Goal: Find specific page/section: Find specific page/section

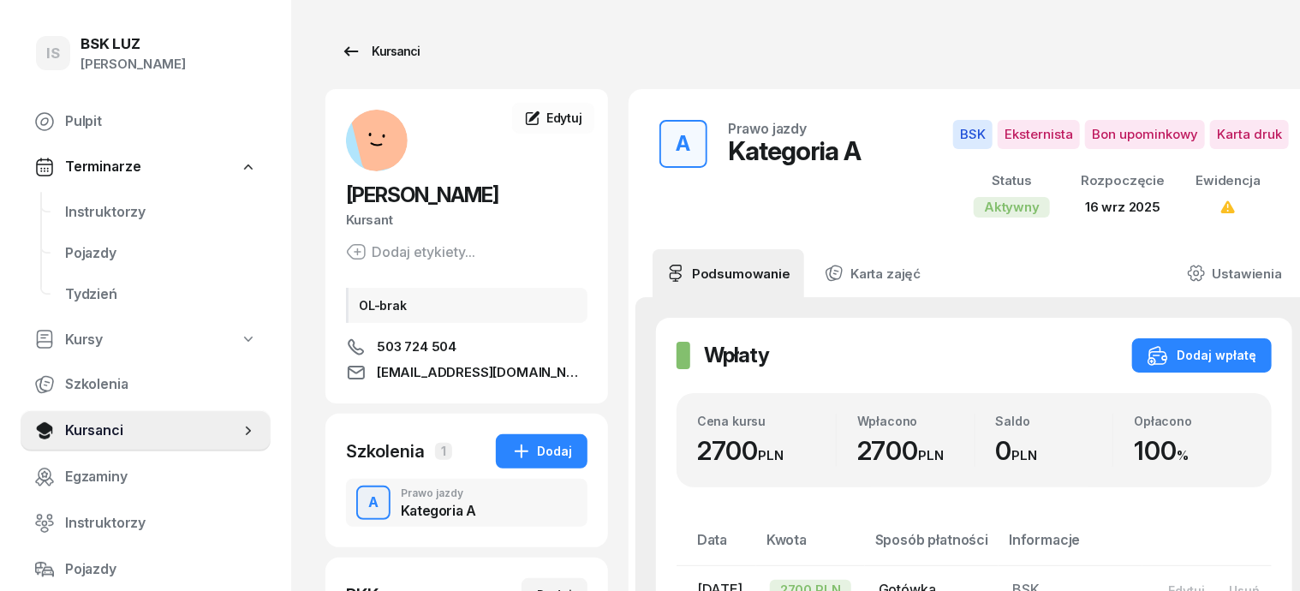
click at [371, 50] on div "Kursanci" at bounding box center [380, 51] width 79 height 21
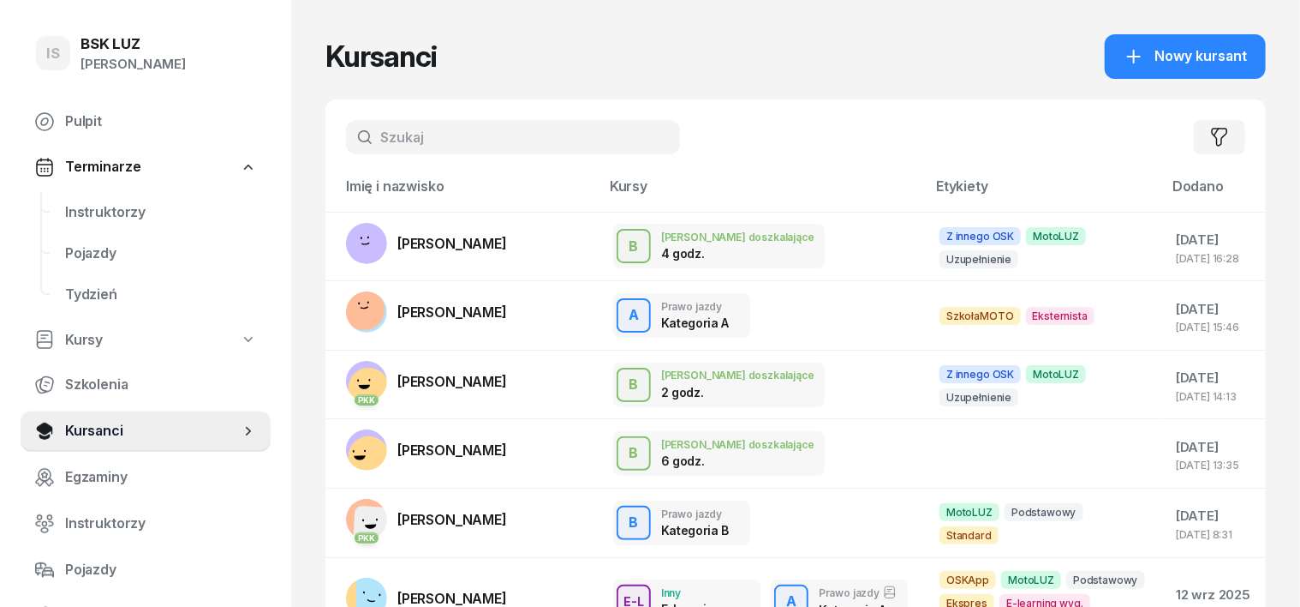
click at [346, 121] on input "text" at bounding box center [513, 137] width 334 height 34
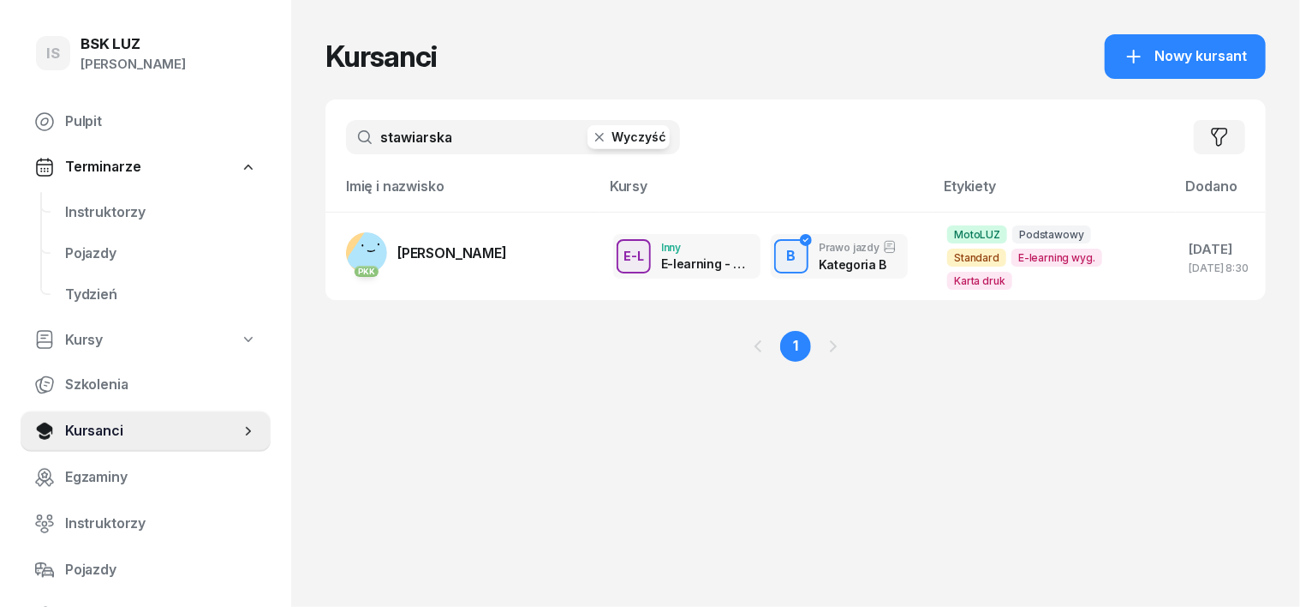
type input "stawiarska"
click at [591, 137] on icon "button" at bounding box center [599, 136] width 17 height 17
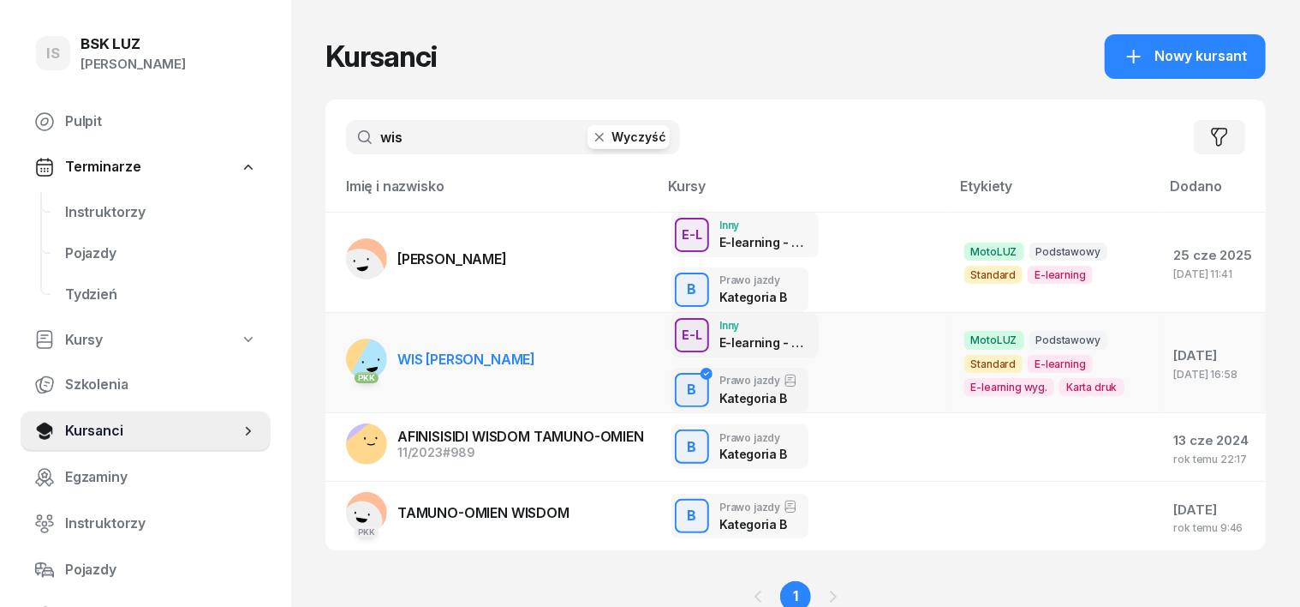
type input "wis"
click at [346, 365] on div "PKK" at bounding box center [366, 376] width 41 height 22
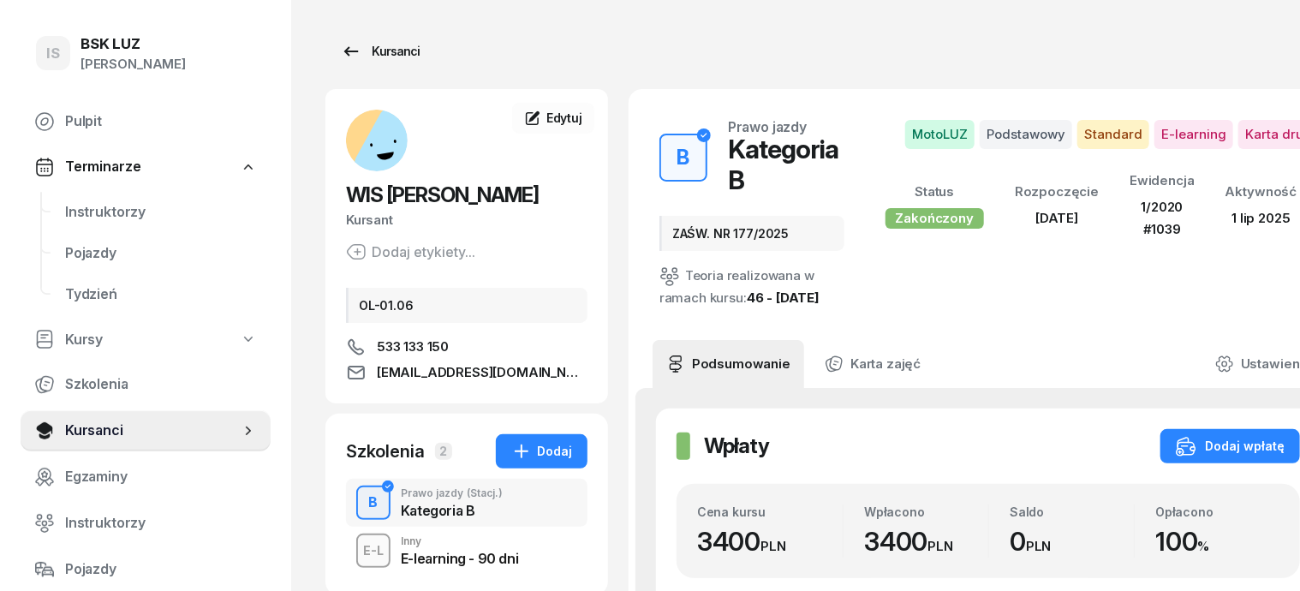
click at [356, 51] on div "Kursanci" at bounding box center [380, 51] width 79 height 21
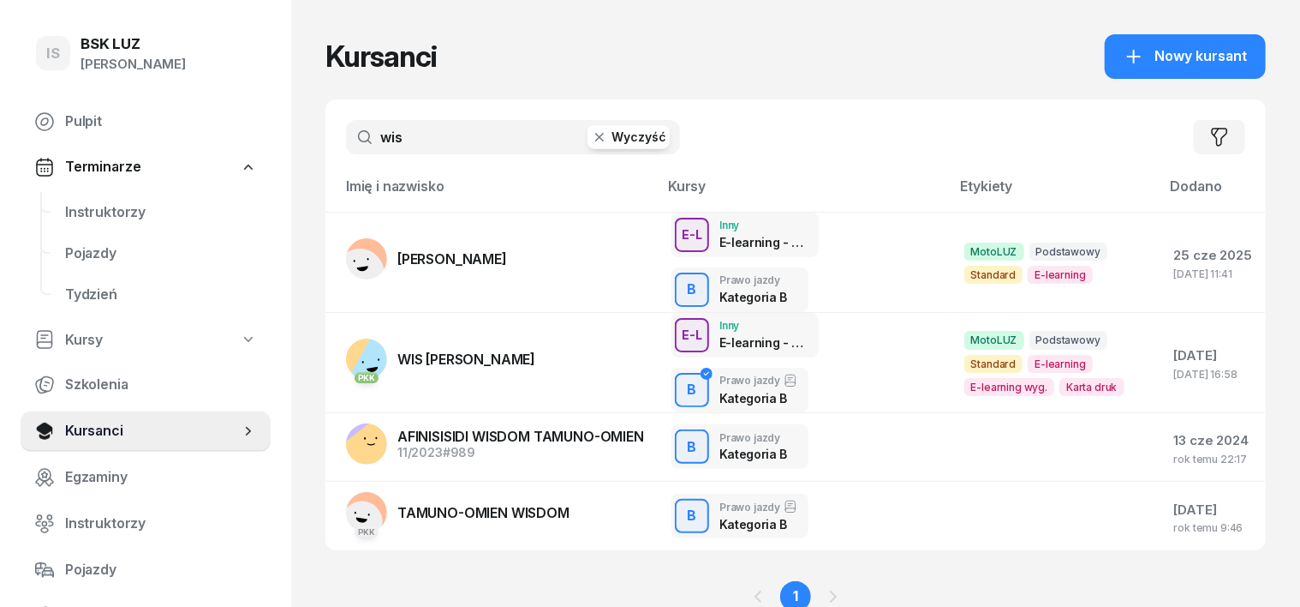
click at [591, 135] on icon "button" at bounding box center [599, 136] width 17 height 17
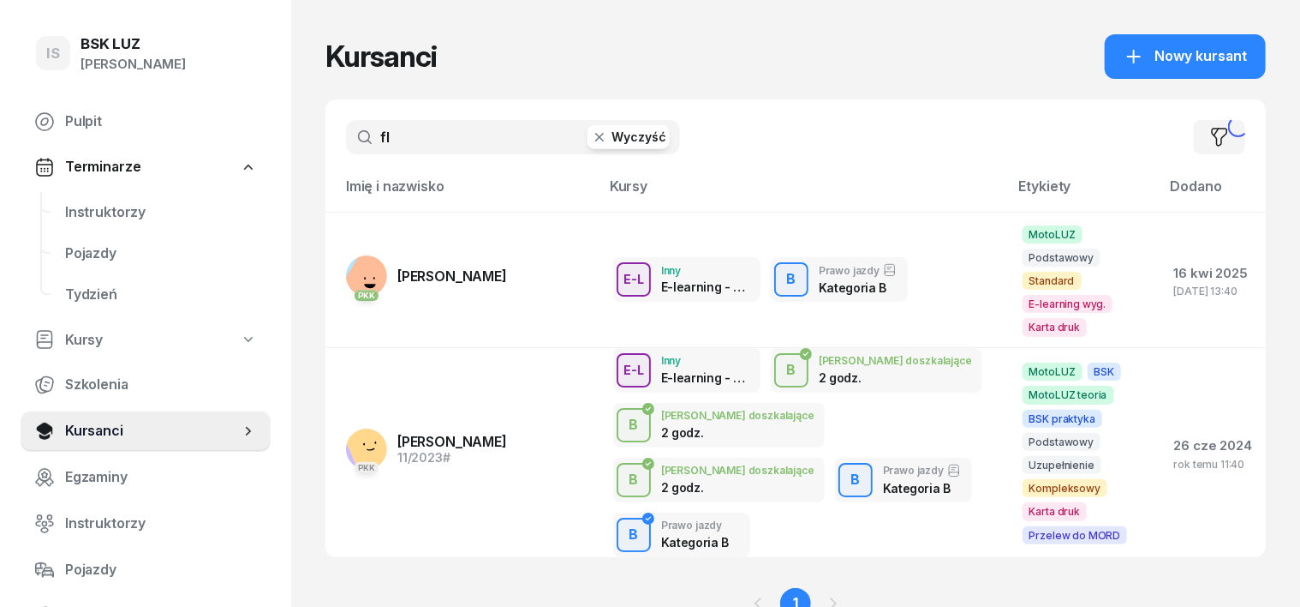
type input "f"
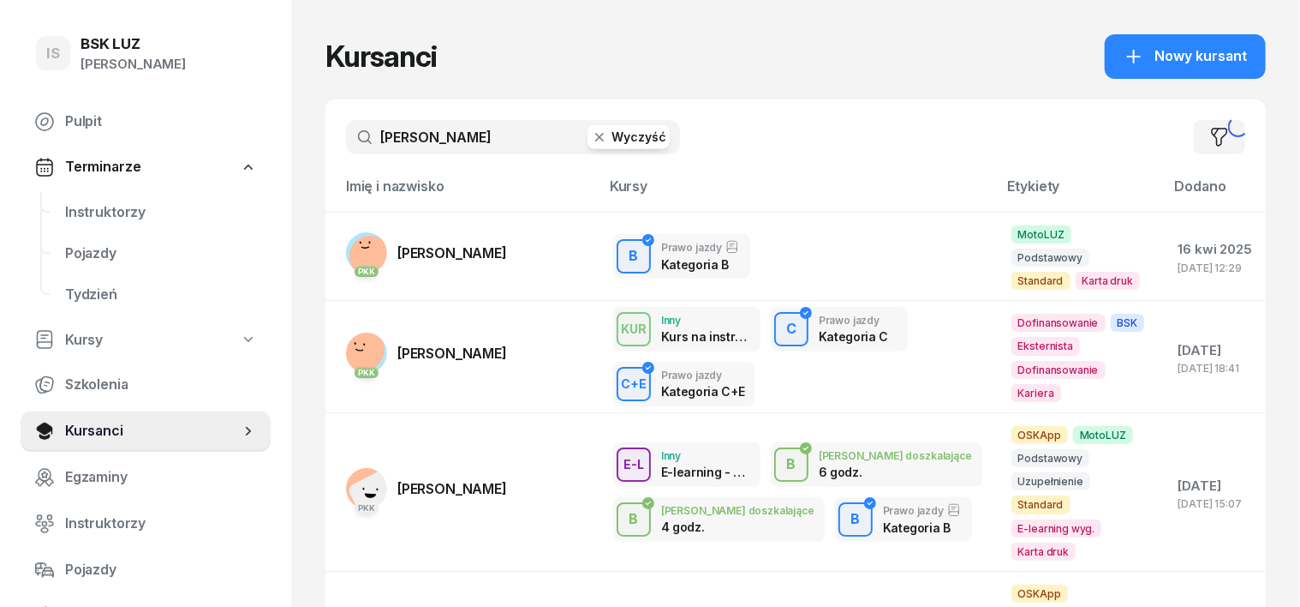
type input "stanisze"
